Goal: Complete application form

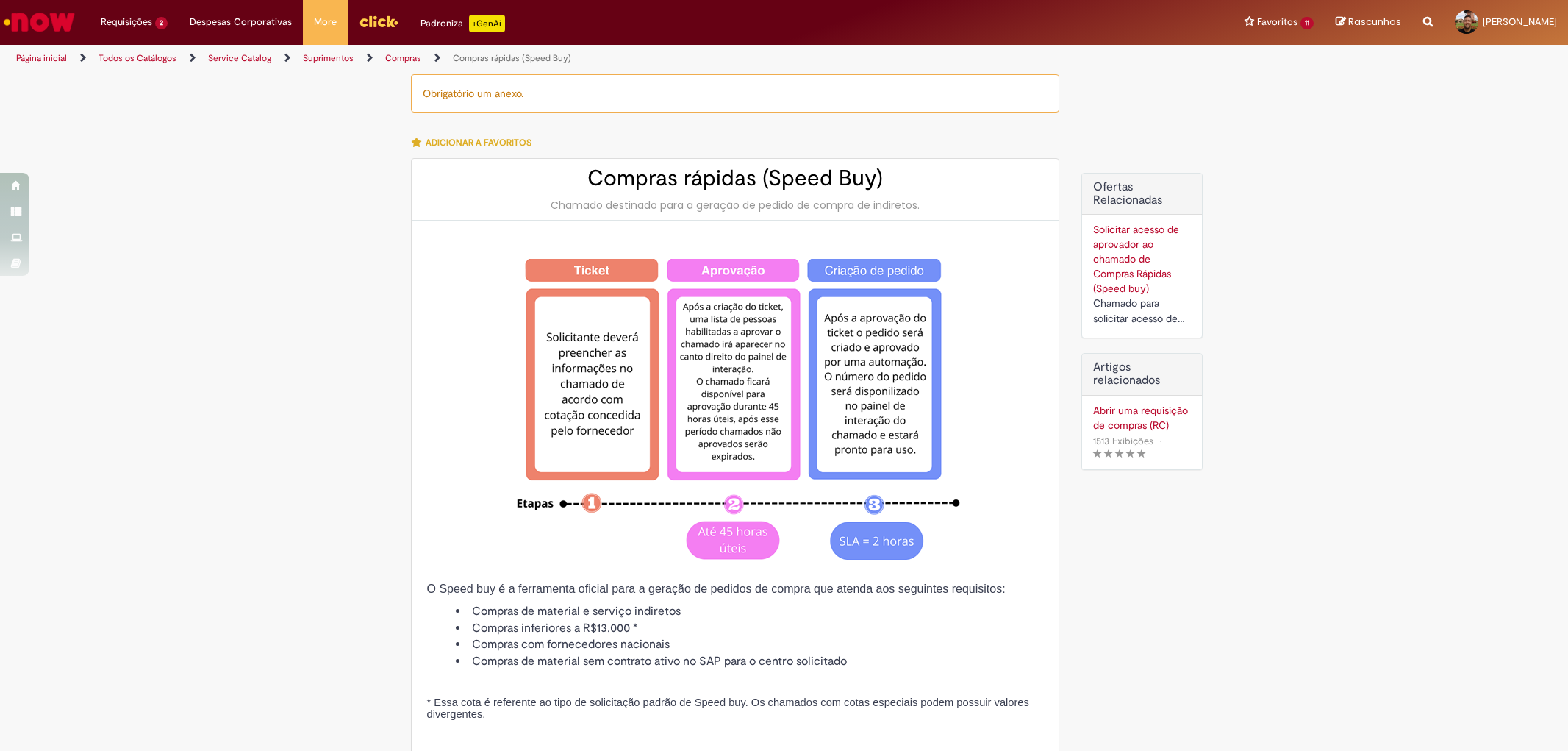
select select "**********"
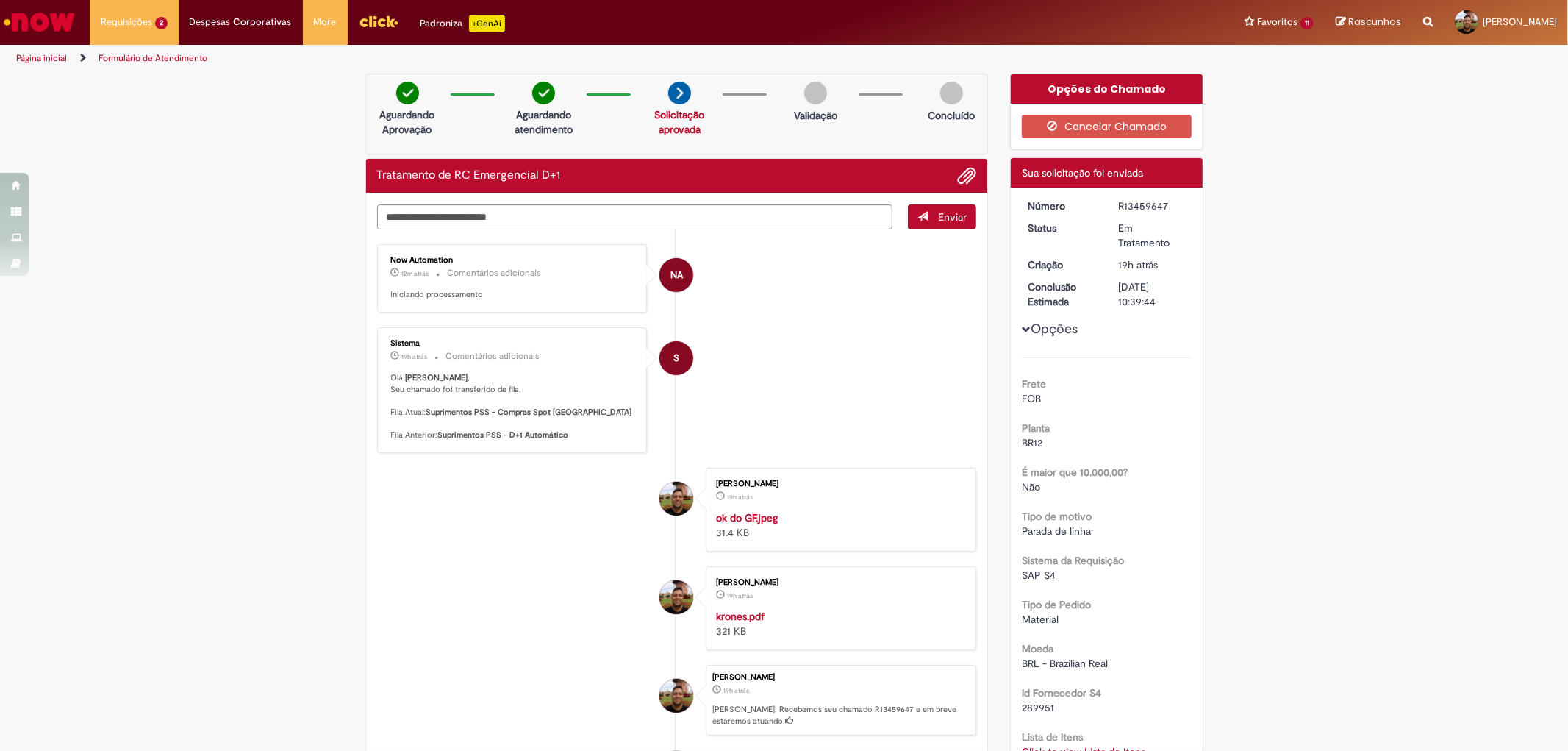
scroll to position [81, 0]
